Goal: Task Accomplishment & Management: Manage account settings

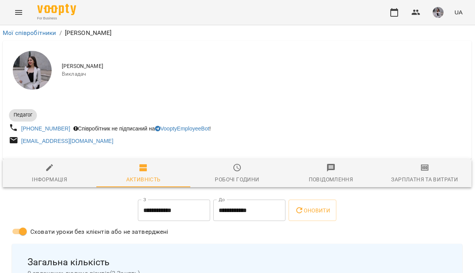
scroll to position [0, 0]
click at [13, 14] on button "Menu" at bounding box center [18, 12] width 19 height 19
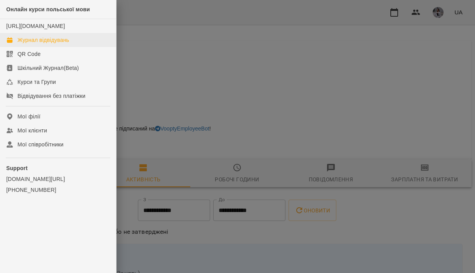
click at [26, 44] on div "Журнал відвідувань" at bounding box center [43, 40] width 52 height 8
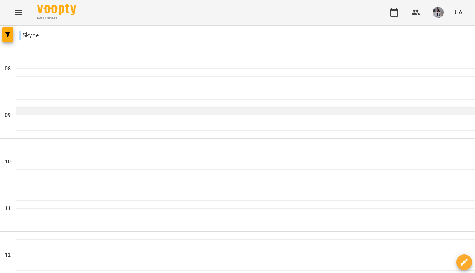
scroll to position [413, 0]
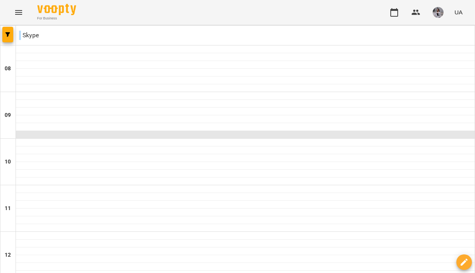
scroll to position [333, 0]
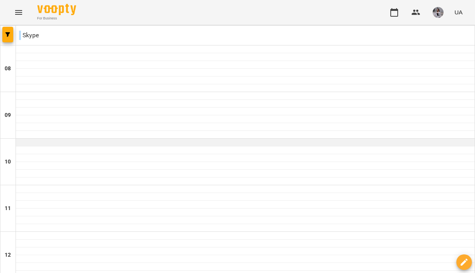
scroll to position [322, 0]
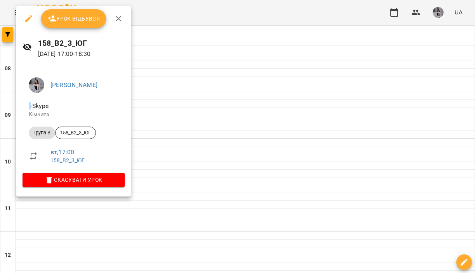
click at [68, 21] on span "Урок відбувся" at bounding box center [73, 18] width 53 height 9
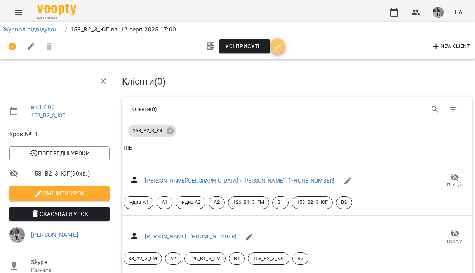
click at [278, 44] on icon "button" at bounding box center [277, 46] width 9 height 9
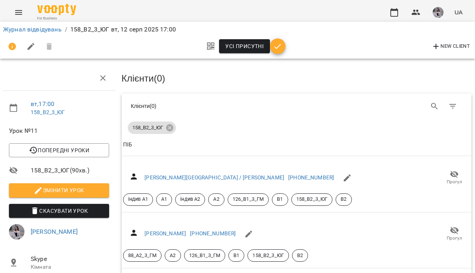
scroll to position [215, 1]
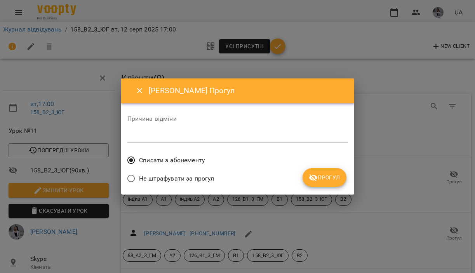
click at [331, 177] on span "Прогул" at bounding box center [324, 177] width 31 height 9
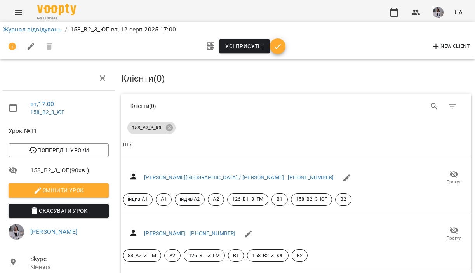
click at [35, 33] on li "Журнал відвідувань" at bounding box center [32, 29] width 59 height 9
click at [33, 28] on link "Журнал відвідувань" at bounding box center [32, 29] width 59 height 7
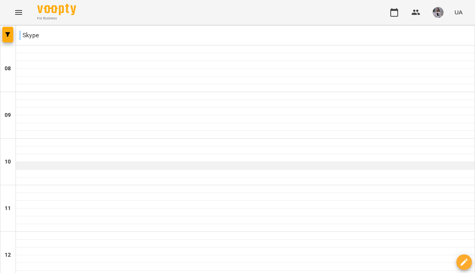
scroll to position [393, 0]
